Goal: Transaction & Acquisition: Book appointment/travel/reservation

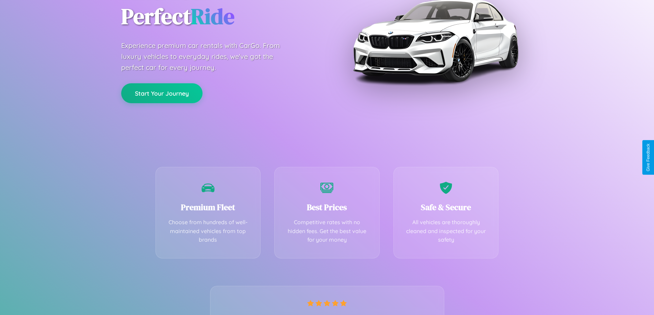
scroll to position [135, 0]
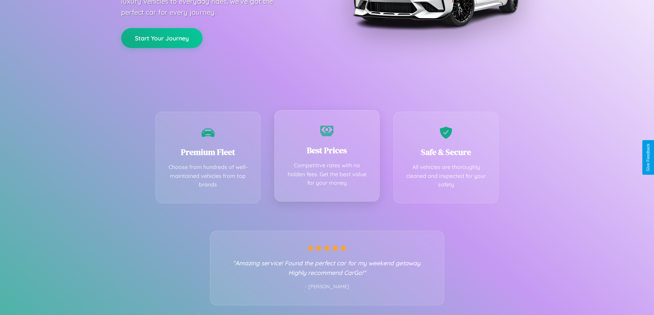
click at [327, 157] on div "Best Prices Competitive rates with no hidden fees. Get the best value for your …" at bounding box center [326, 156] width 105 height 92
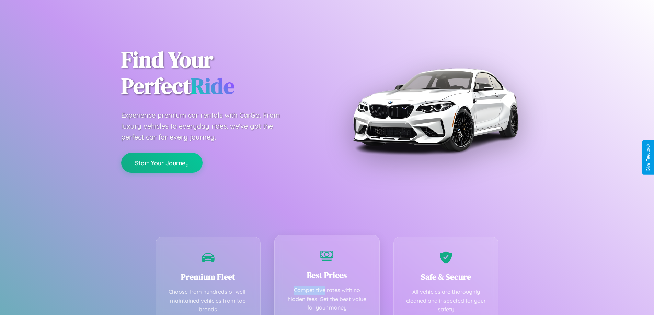
scroll to position [0, 0]
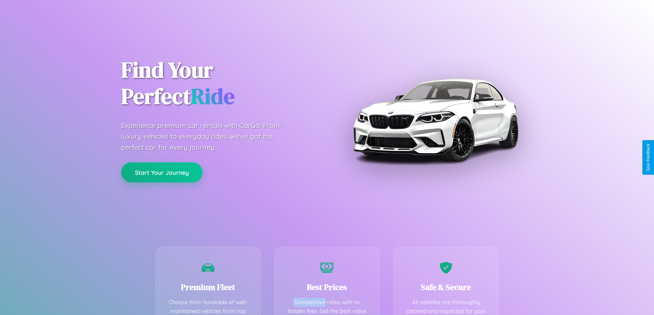
click at [162, 173] on button "Start Your Journey" at bounding box center [161, 173] width 81 height 20
click at [162, 172] on button "Start Your Journey" at bounding box center [161, 173] width 81 height 20
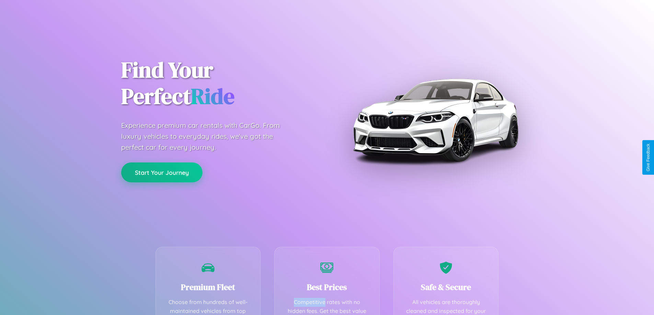
click at [162, 172] on button "Start Your Journey" at bounding box center [161, 173] width 81 height 20
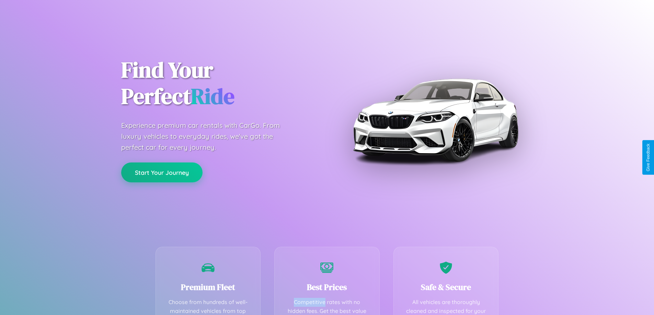
click at [162, 172] on button "Start Your Journey" at bounding box center [161, 173] width 81 height 20
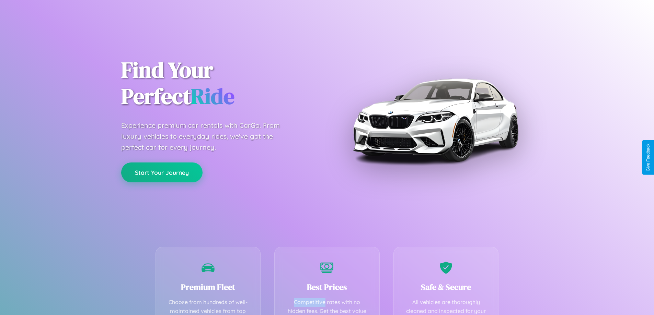
click at [162, 172] on button "Start Your Journey" at bounding box center [161, 173] width 81 height 20
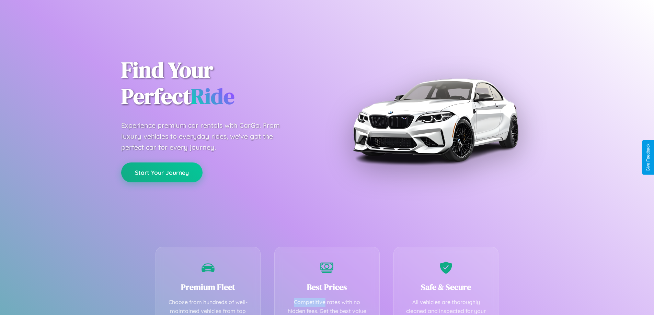
click at [162, 172] on button "Start Your Journey" at bounding box center [161, 173] width 81 height 20
